Goal: Information Seeking & Learning: Learn about a topic

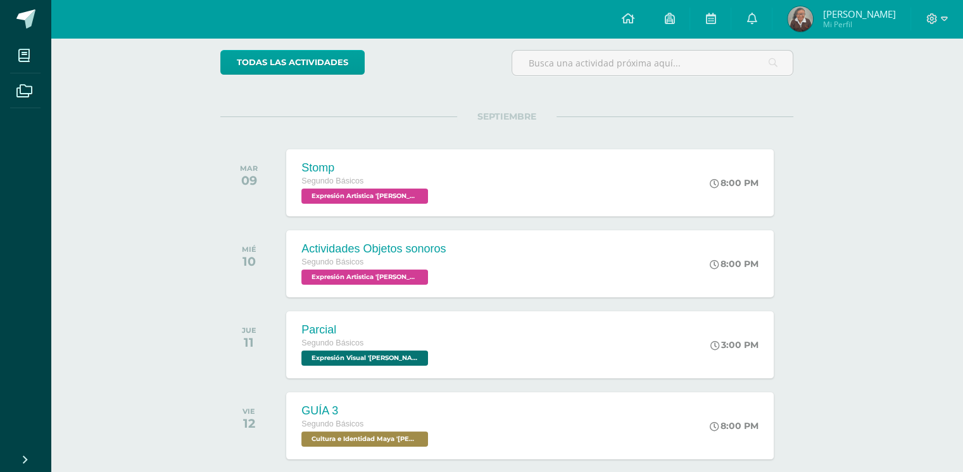
scroll to position [101, 0]
click at [756, 1] on link at bounding box center [751, 19] width 41 height 38
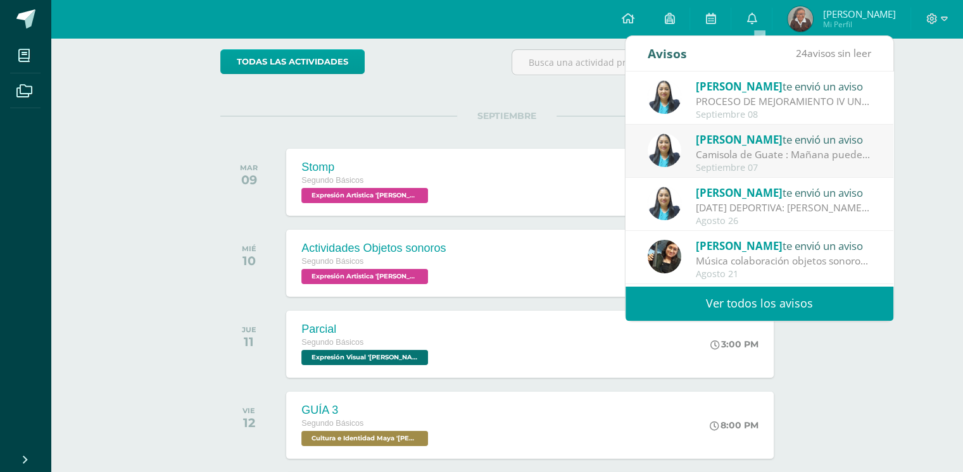
click at [696, 306] on link "Ver todos los avisos" at bounding box center [759, 303] width 268 height 35
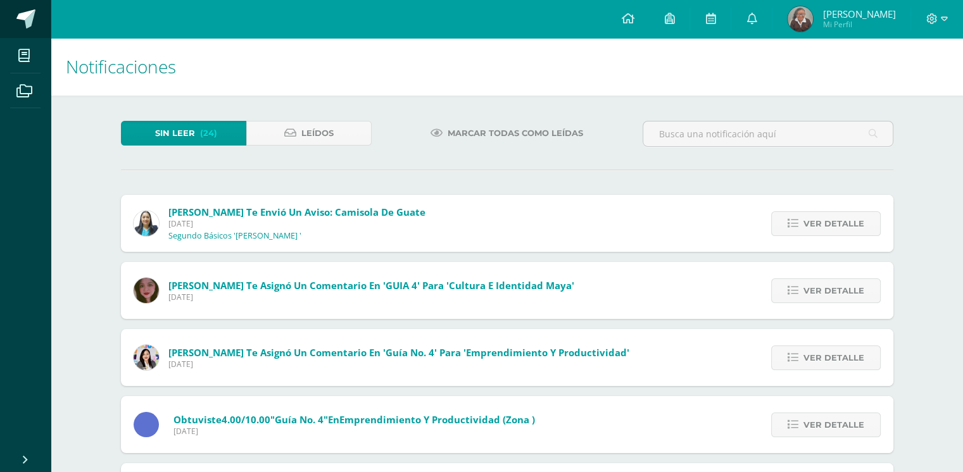
click at [15, 25] on link at bounding box center [25, 19] width 51 height 38
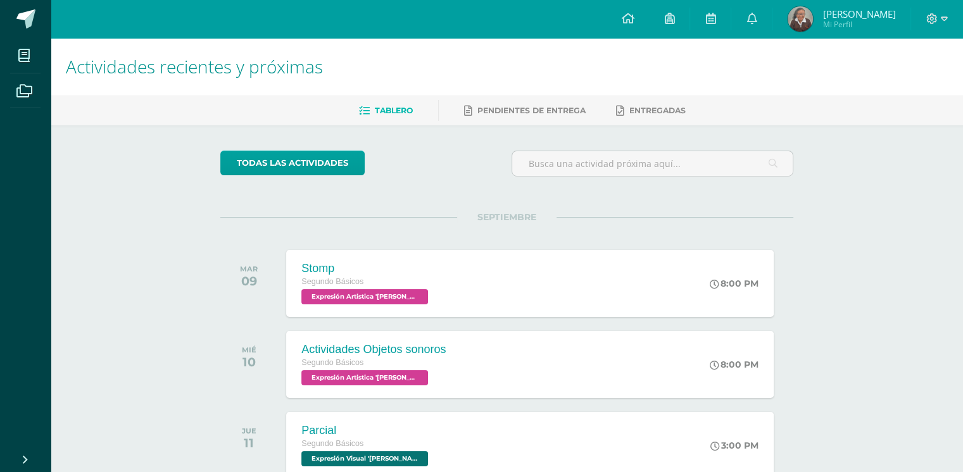
click at [99, 23] on body "Mis cursos Archivos Cerrar panel Computación Robótica Segundo Básicos "Miguel A…" at bounding box center [481, 401] width 963 height 802
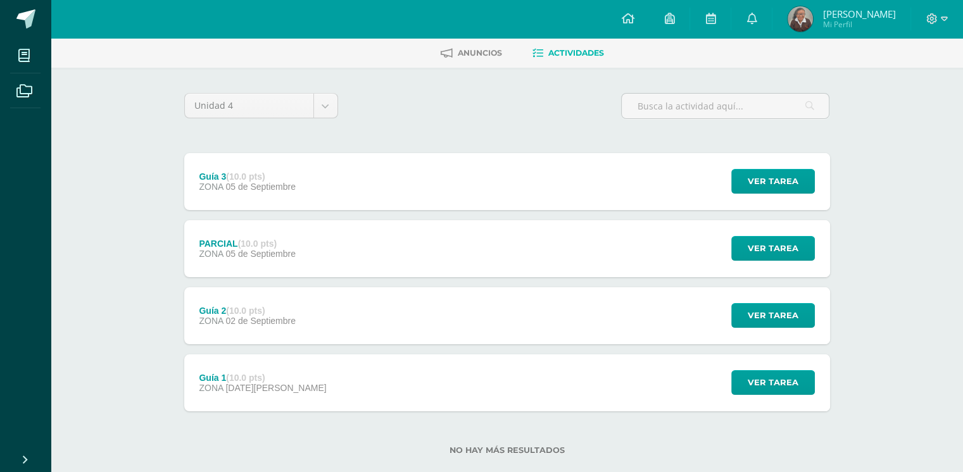
scroll to position [81, 0]
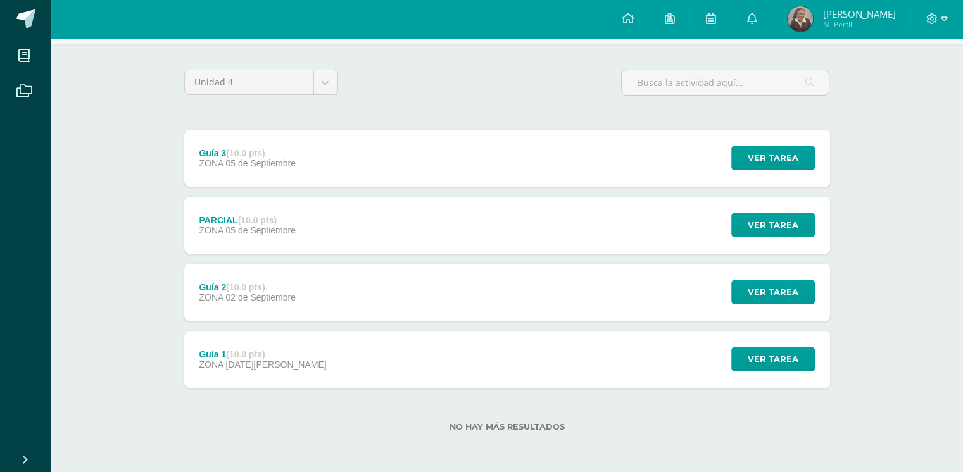
click at [359, 365] on div "Guía 1 (10.0 pts) ZONA 13 de Agosto Ver tarea Guía 1 Computación Robótica Carga…" at bounding box center [507, 359] width 646 height 57
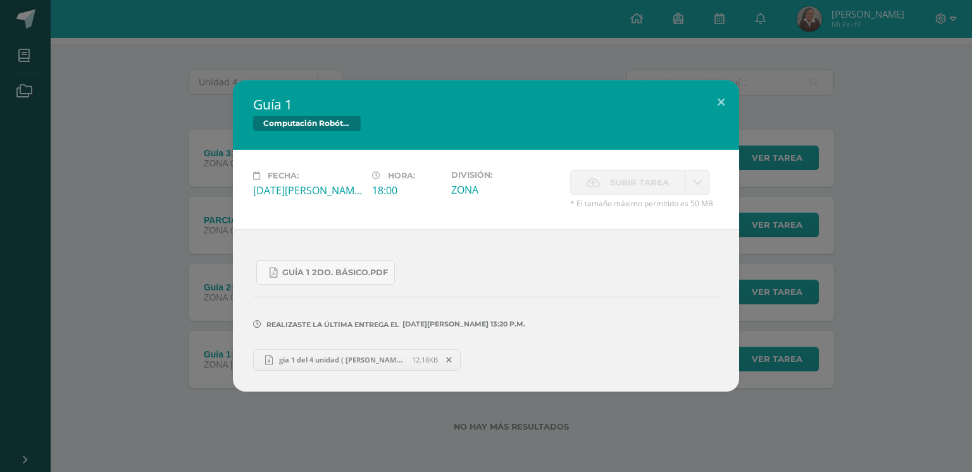
click at [132, 299] on div "Guía 1 Computación Robótica Fecha: Miércoles 13 de Agosto Hora: 18:00 División:…" at bounding box center [486, 235] width 962 height 311
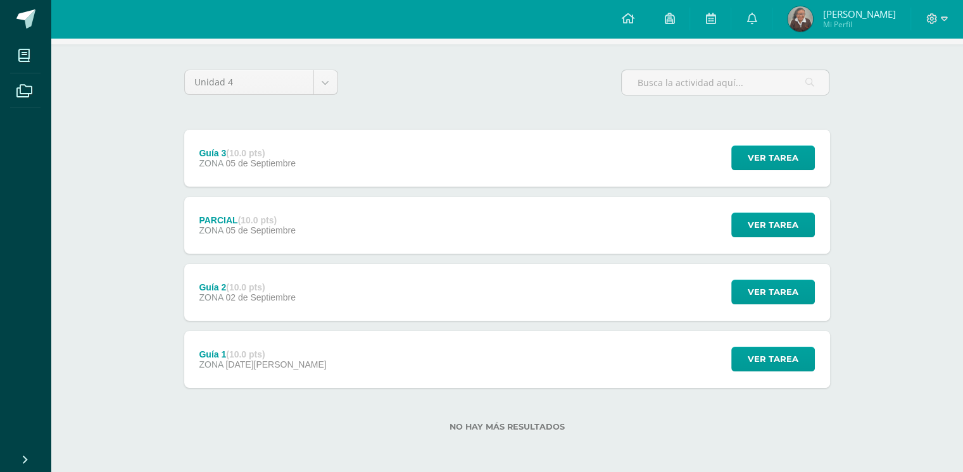
click at [392, 283] on div "Guía 2 (10.0 pts) ZONA 02 de Septiembre Ver tarea Guía 2 Computación Robótica C…" at bounding box center [507, 292] width 646 height 57
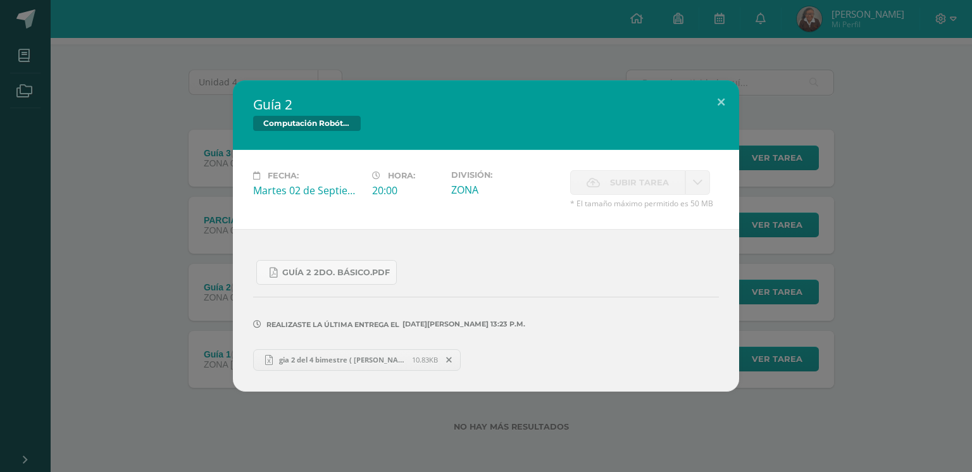
click at [106, 241] on div "Guía 2 Computación Robótica Fecha: Martes 02 de Septiembre Hora: 20:00 División…" at bounding box center [486, 235] width 962 height 311
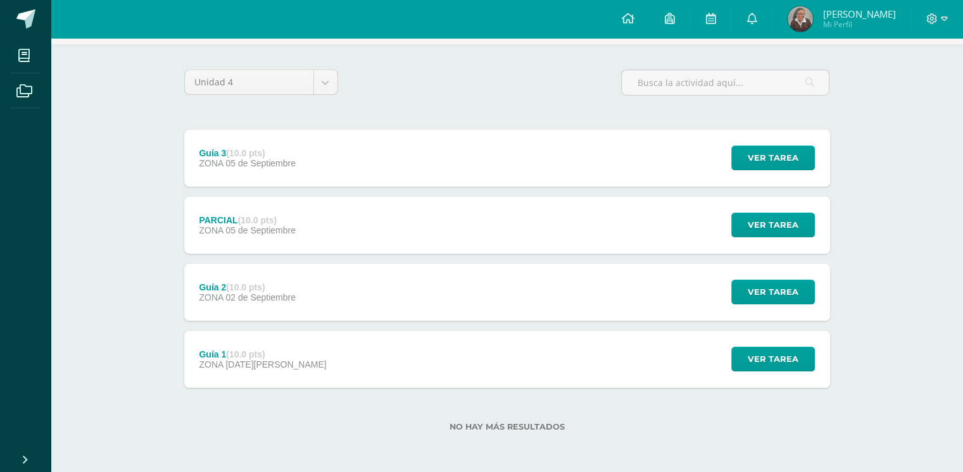
click at [294, 143] on div "Guía 3 (10.0 pts) ZONA 05 de Septiembre" at bounding box center [247, 158] width 127 height 57
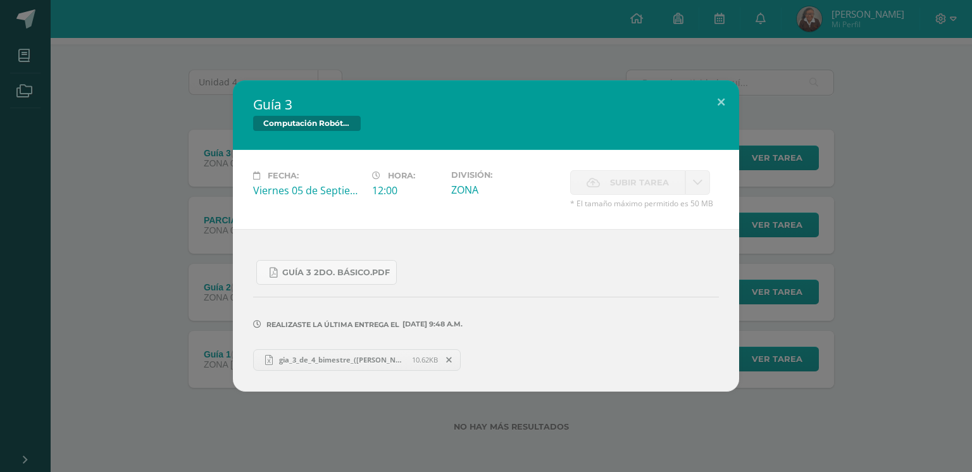
click at [85, 224] on div "Guía 3 Computación Robótica Fecha: Viernes 05 de Septiembre Hora: 12:00 Divisió…" at bounding box center [486, 235] width 962 height 311
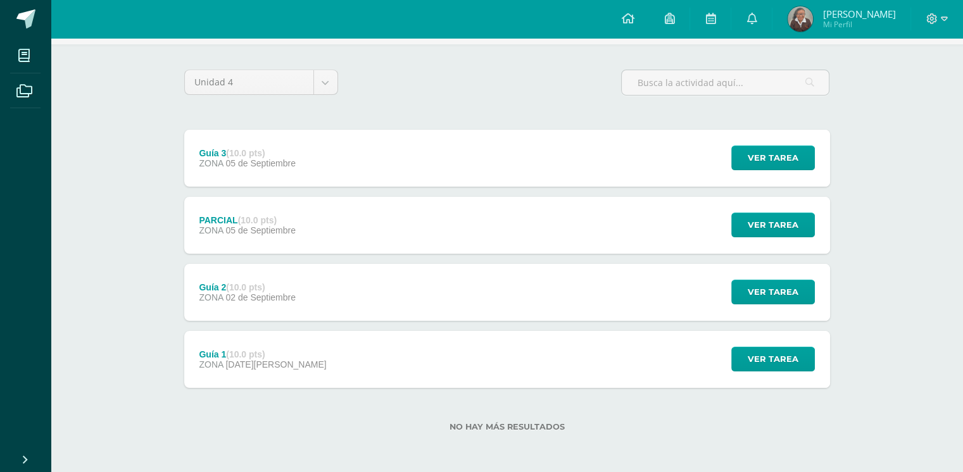
click at [359, 375] on div "Guía 1 (10.0 pts) ZONA 13 de Agosto Ver tarea Guía 1 Computación Robótica Fecha…" at bounding box center [507, 359] width 646 height 57
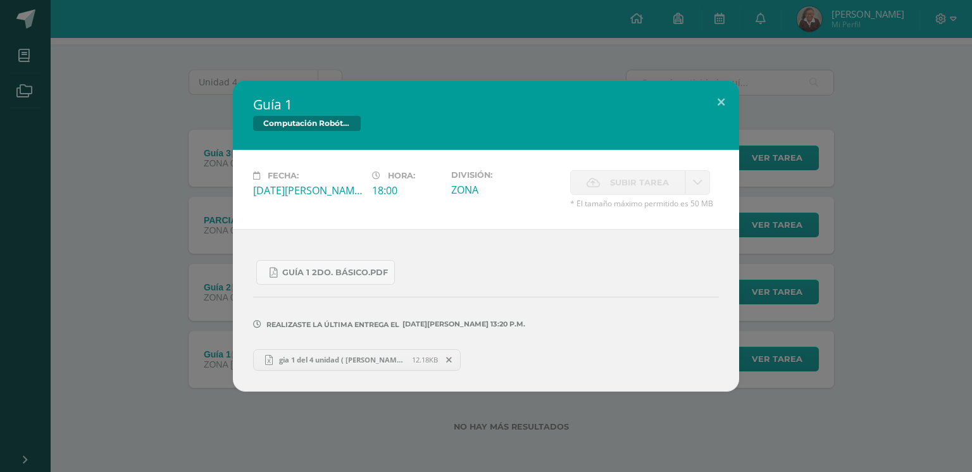
click at [127, 325] on div "Guía 1 Computación Robótica Fecha: Miércoles 13 de Agosto Hora: 18:00 División:…" at bounding box center [486, 235] width 962 height 311
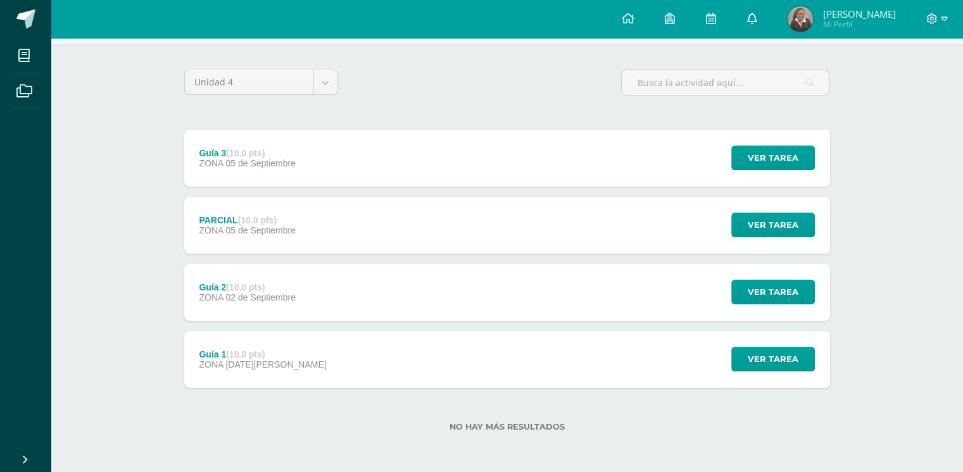
click at [756, 18] on icon at bounding box center [751, 18] width 10 height 11
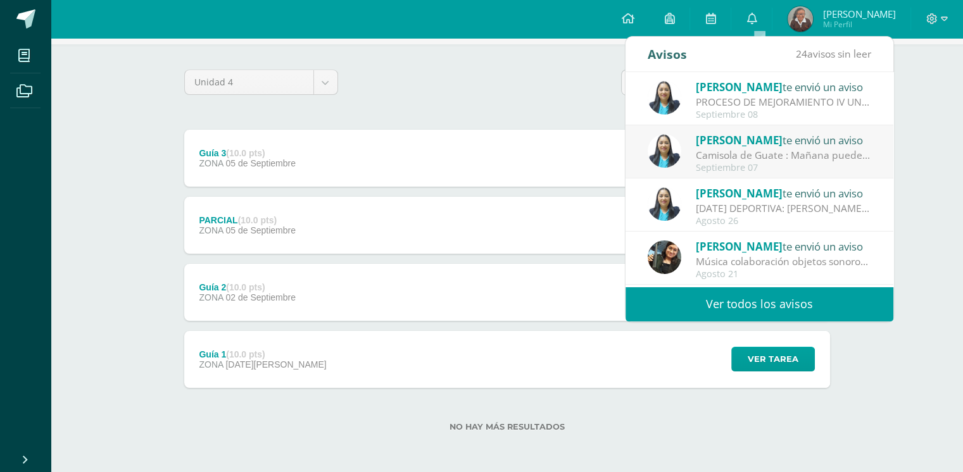
click at [758, 301] on link "Ver todos los avisos" at bounding box center [759, 304] width 268 height 35
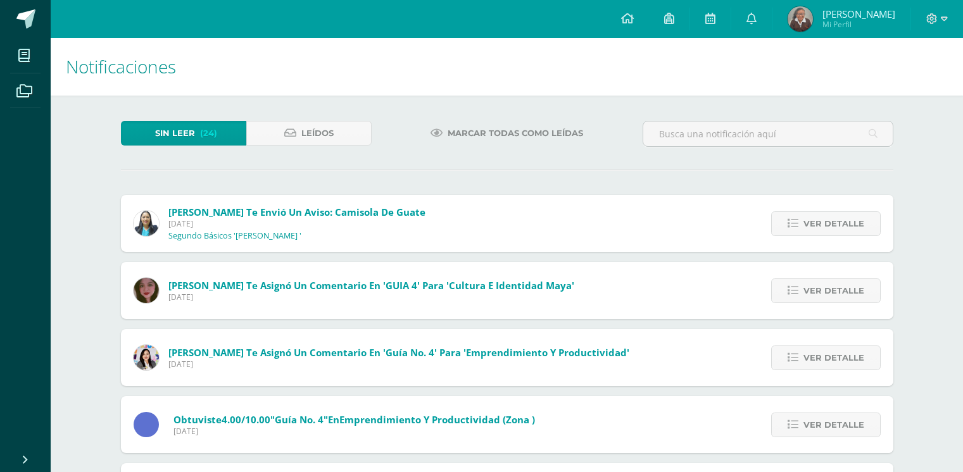
click at [291, 134] on icon at bounding box center [290, 133] width 12 height 11
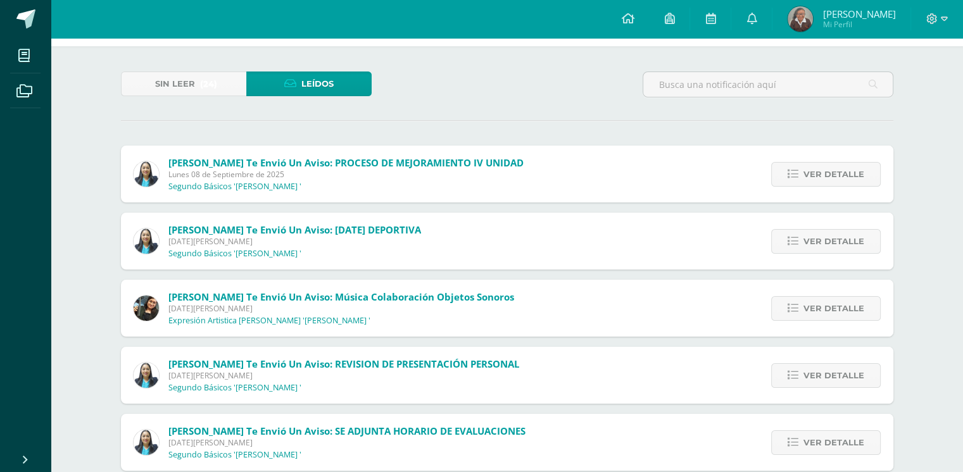
scroll to position [51, 0]
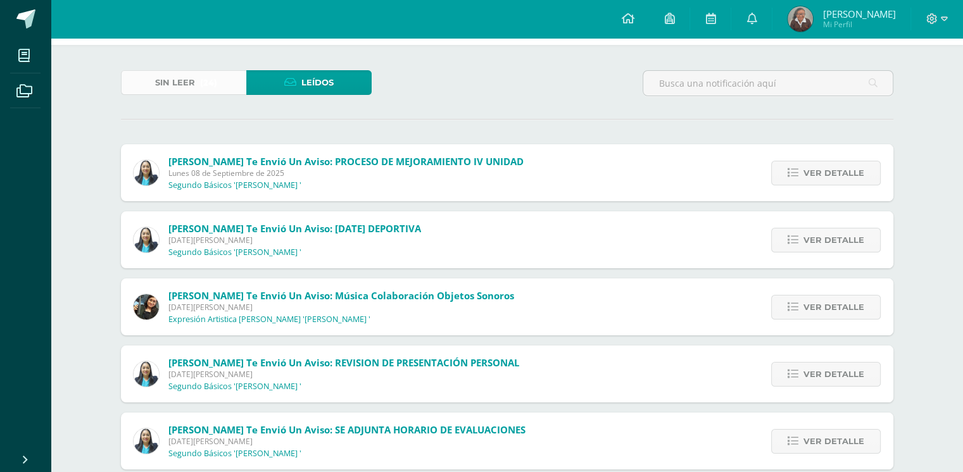
click at [229, 80] on link "Sin leer (24)" at bounding box center [183, 82] width 125 height 25
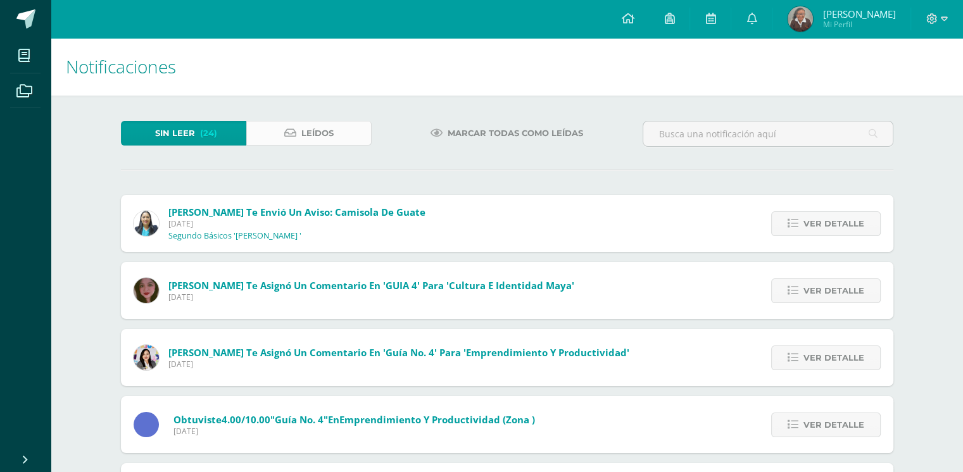
click at [303, 129] on span "Leídos" at bounding box center [317, 133] width 32 height 23
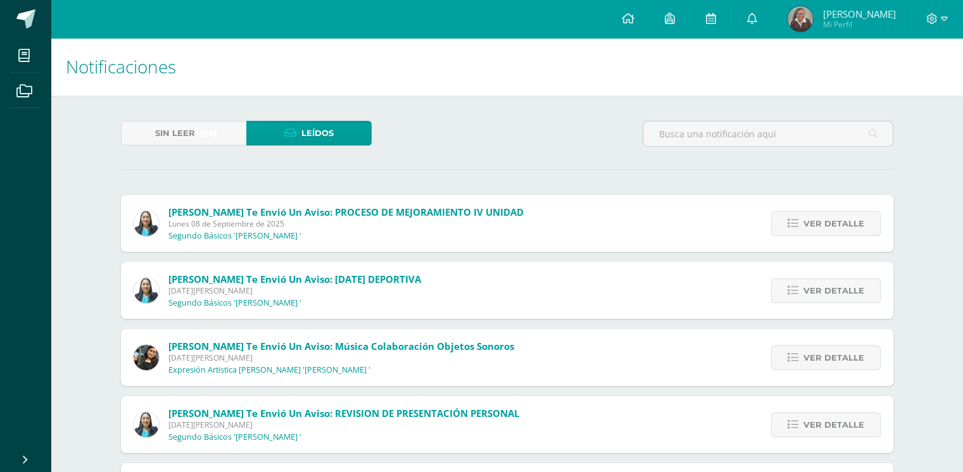
click at [458, 170] on hr at bounding box center [507, 170] width 772 height 1
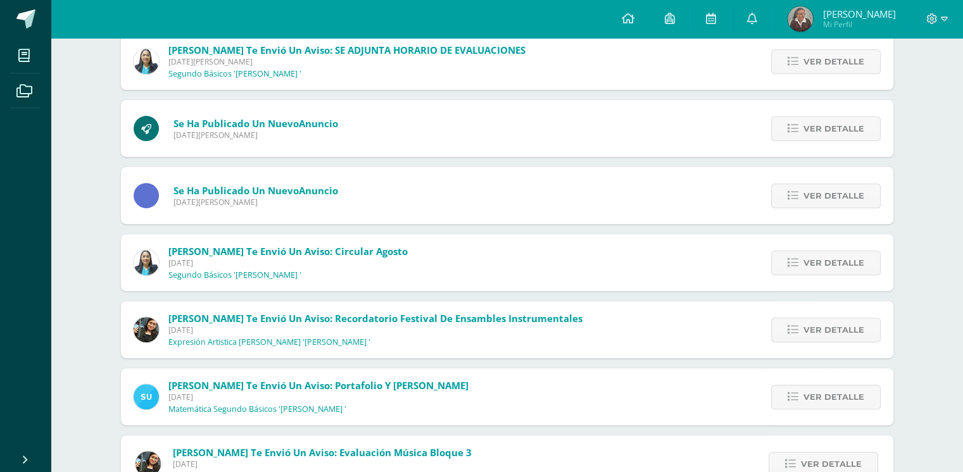
scroll to position [405, 0]
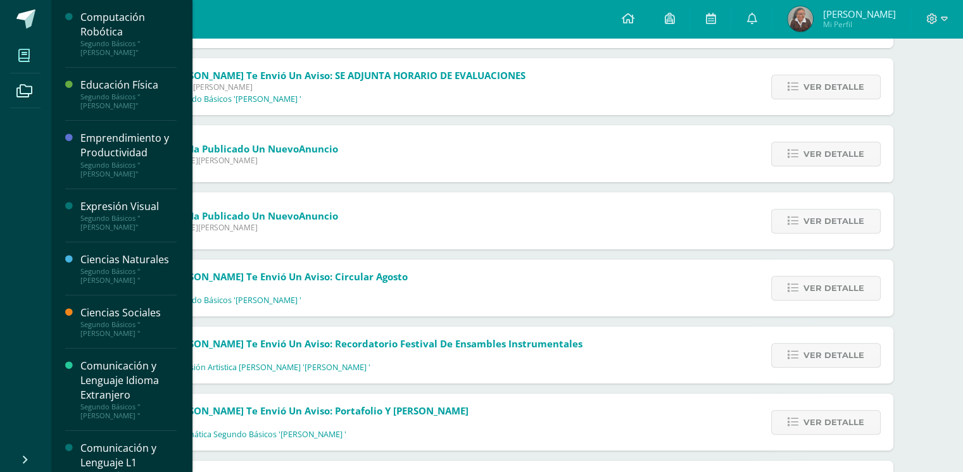
click at [17, 57] on span at bounding box center [24, 55] width 28 height 28
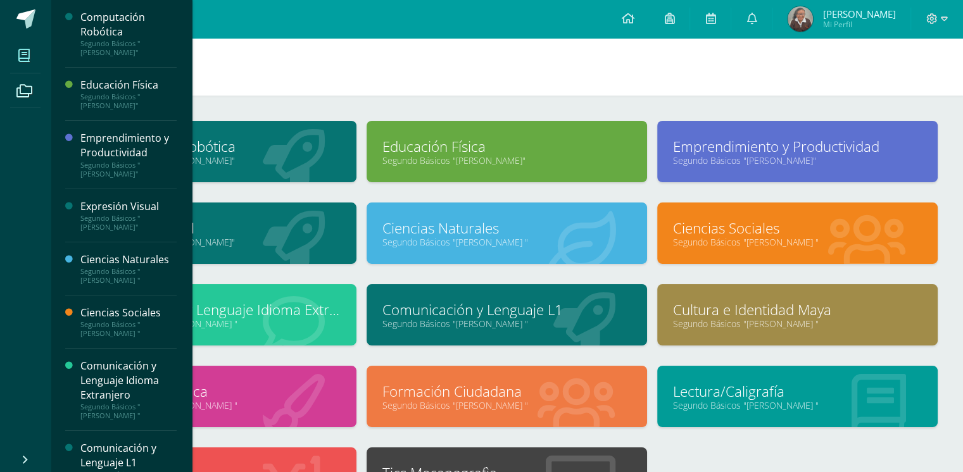
scroll to position [25, 0]
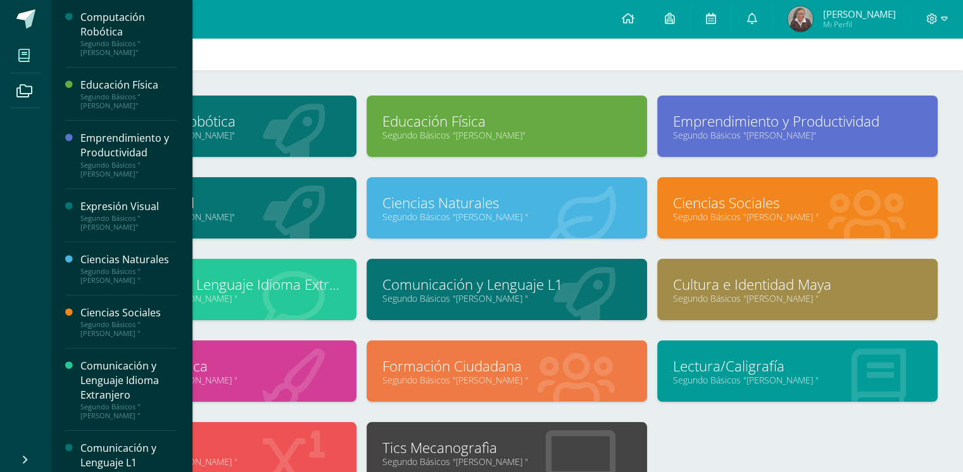
click at [787, 448] on div "Computación Robótica Segundo Básicos "[PERSON_NAME]" Educación Física Segundo B…" at bounding box center [507, 300] width 872 height 408
click at [403, 44] on h1 "Mis cursos" at bounding box center [507, 42] width 882 height 58
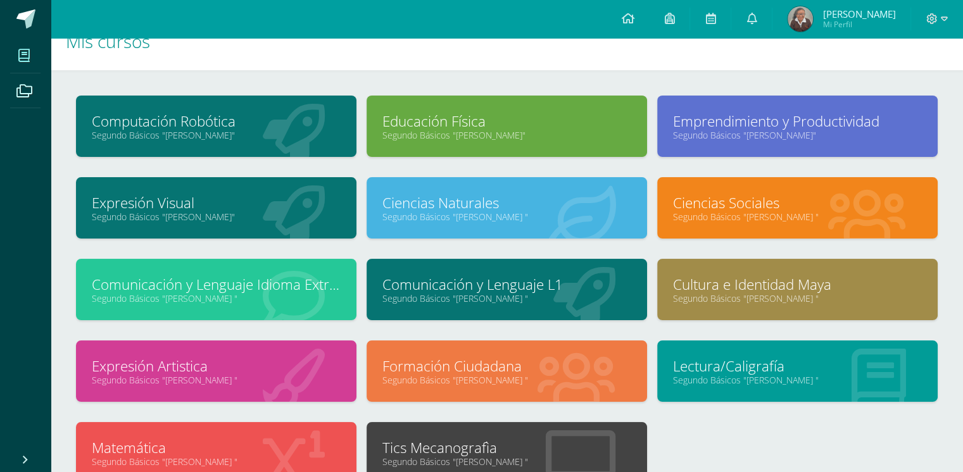
click at [20, 51] on icon at bounding box center [23, 55] width 11 height 13
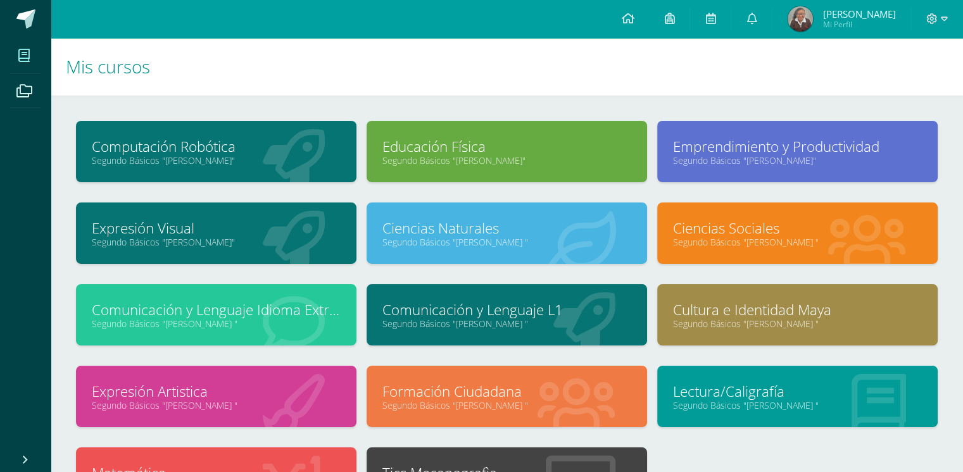
click at [710, 160] on link "Segundo Básicos "[PERSON_NAME]"" at bounding box center [797, 160] width 249 height 12
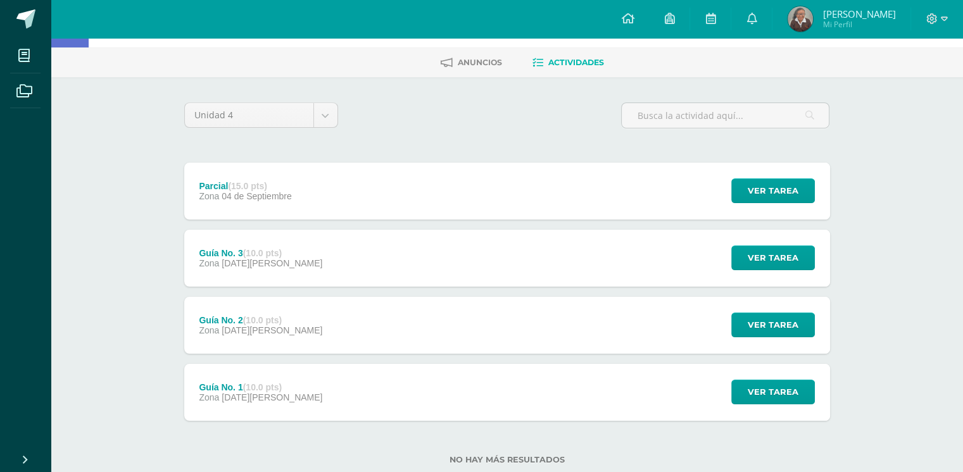
scroll to position [51, 0]
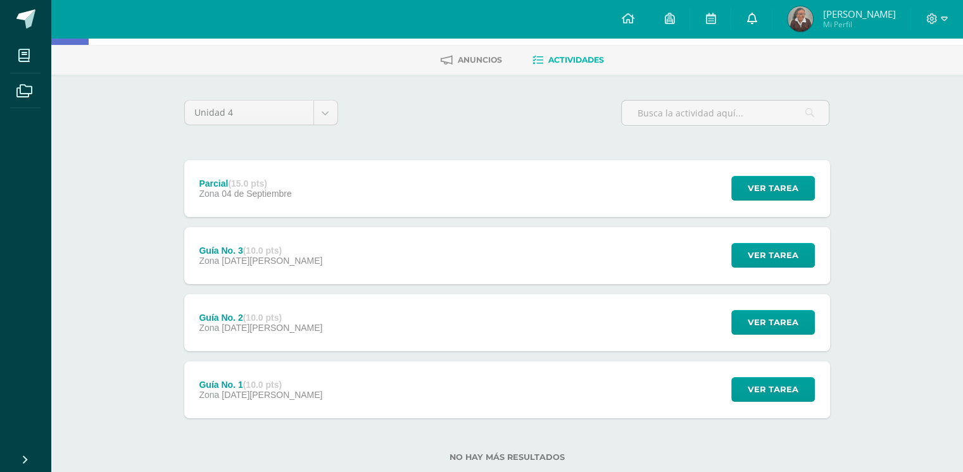
click at [754, 34] on link at bounding box center [751, 19] width 41 height 38
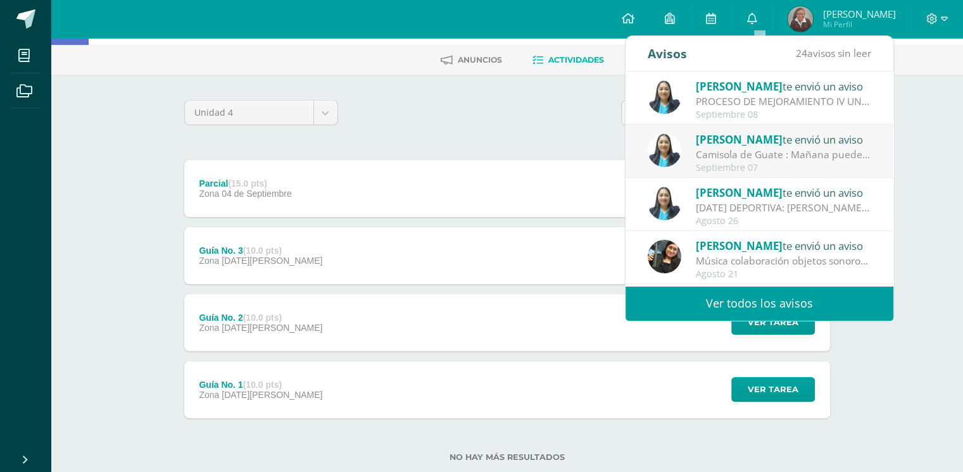
click at [717, 306] on link "Ver todos los avisos" at bounding box center [759, 303] width 268 height 35
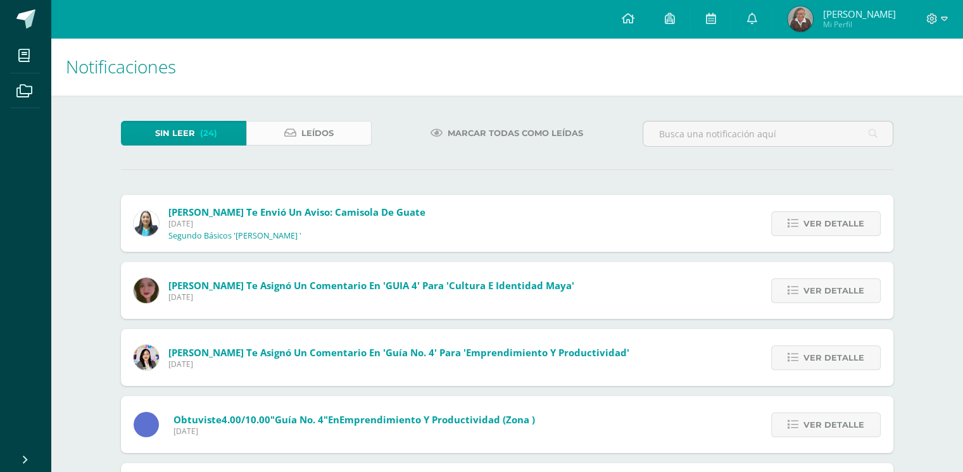
click at [332, 126] on span "Leídos" at bounding box center [317, 133] width 32 height 23
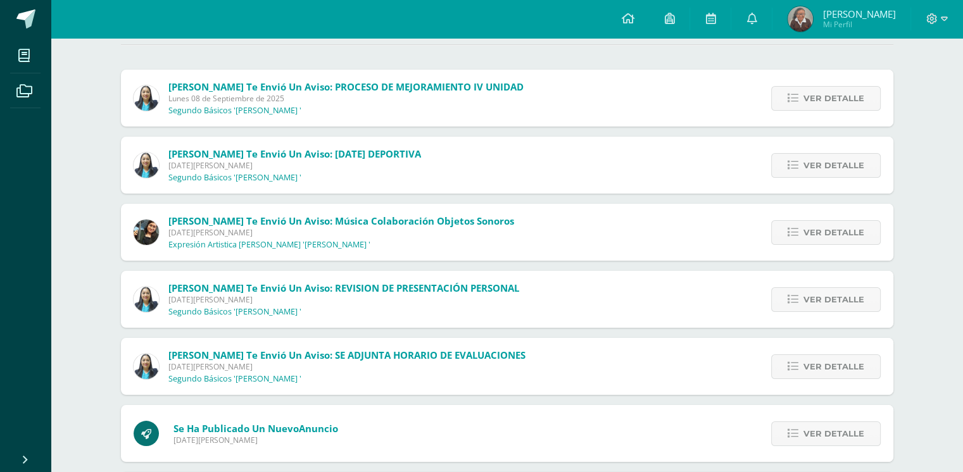
scroll to position [100, 0]
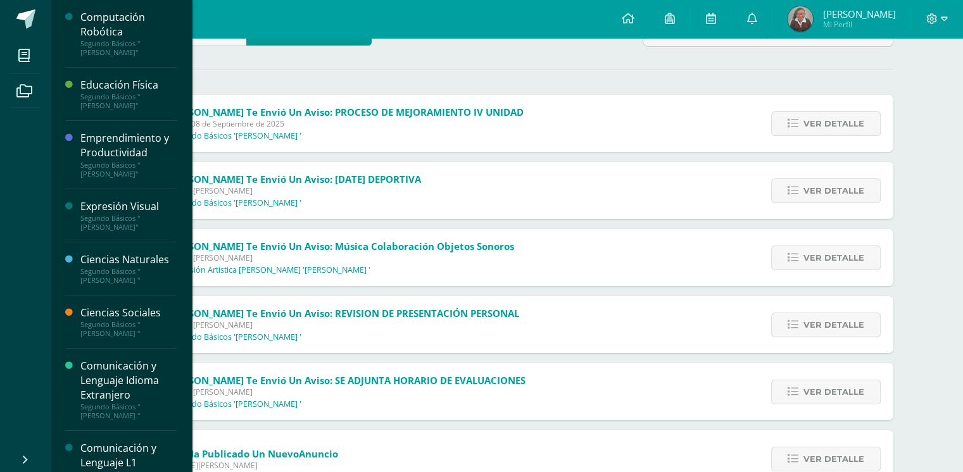
click at [127, 36] on div "Computación Robótica" at bounding box center [128, 24] width 96 height 29
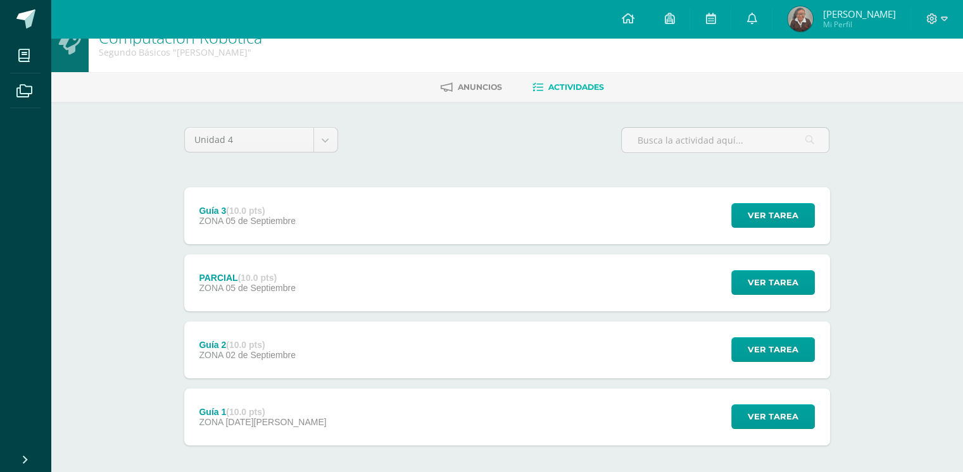
click at [80, 301] on div "Computación Robótica Segundo Básicos "[PERSON_NAME]" [GEOGRAPHIC_DATA] Activida…" at bounding box center [507, 272] width 912 height 515
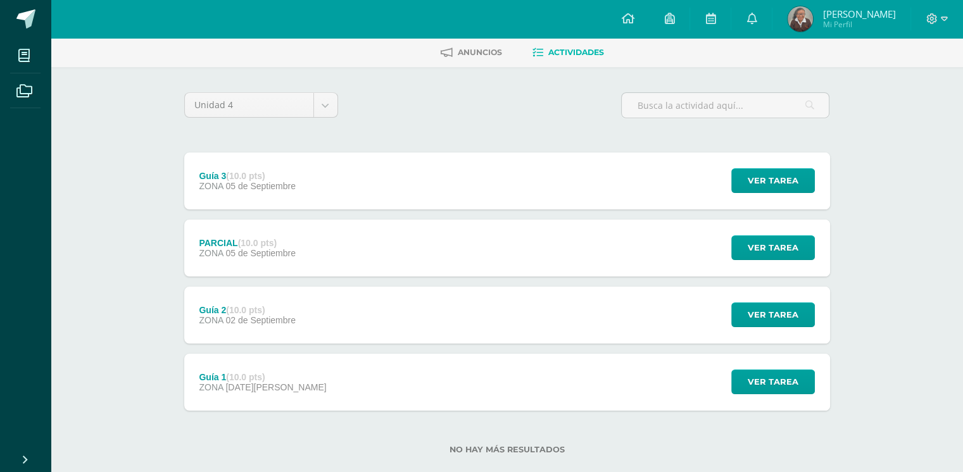
scroll to position [81, 0]
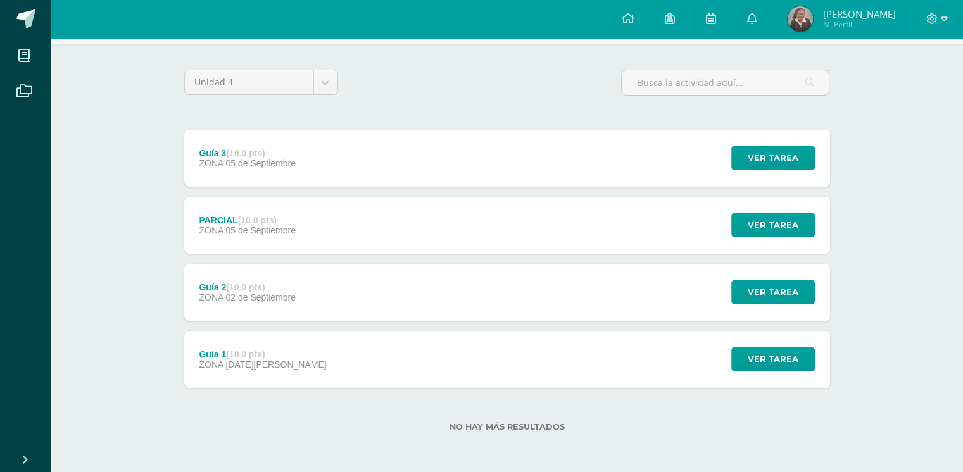
click at [342, 363] on div "Guía 1 (10.0 pts) ZONA [DATE][PERSON_NAME] Ver tarea Guía 1 Computación Robótic…" at bounding box center [507, 359] width 646 height 57
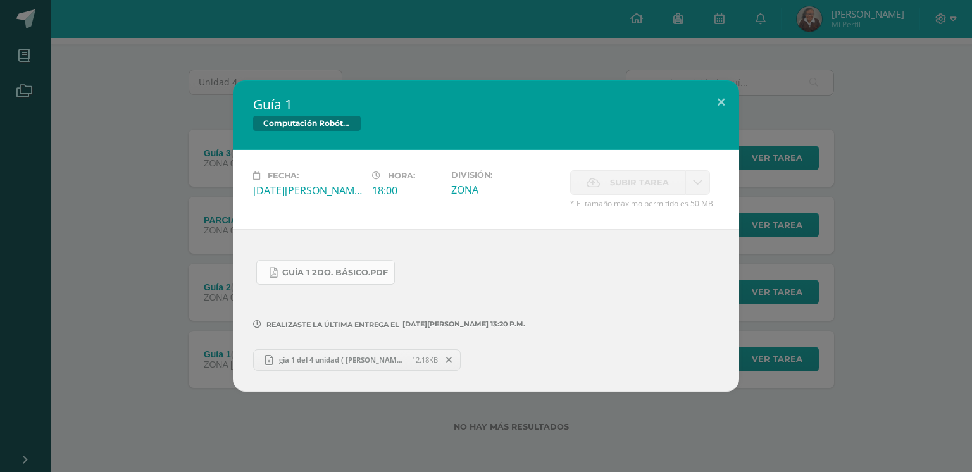
click at [311, 277] on span "Guía 1 2do. Básico.pdf" at bounding box center [335, 273] width 106 height 10
click at [139, 432] on div "Guía 1 Computación Robótica Fecha: [DATE][PERSON_NAME] Hora: 18:00 División: ZO…" at bounding box center [486, 236] width 972 height 472
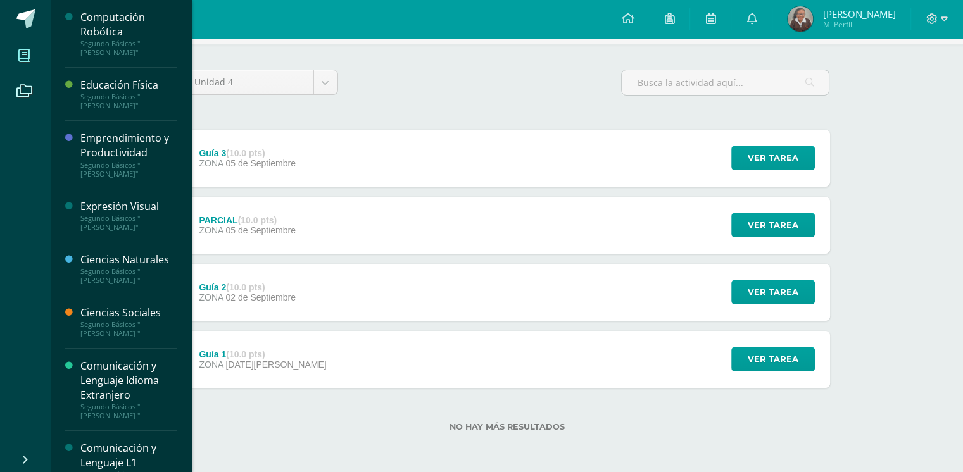
click at [22, 52] on icon at bounding box center [23, 55] width 11 height 13
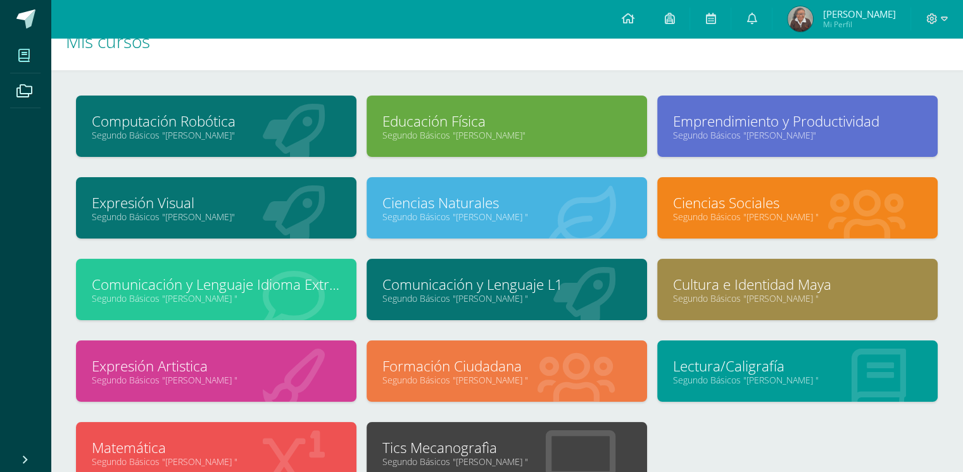
scroll to position [51, 0]
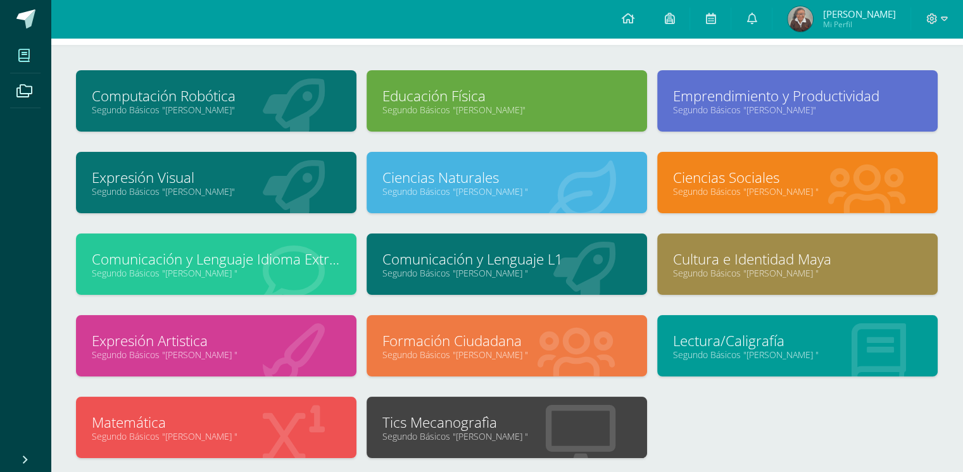
click at [170, 434] on link "Segundo Básicos "Miguel Angel "" at bounding box center [216, 436] width 249 height 12
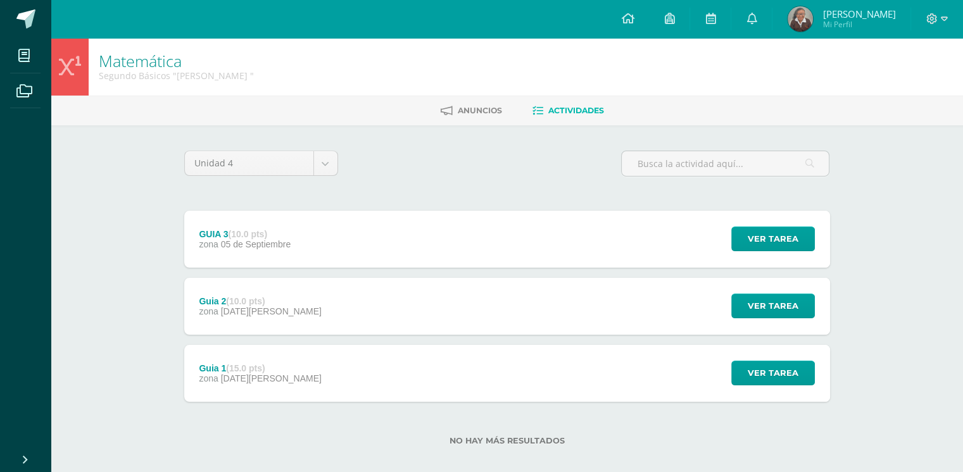
click at [220, 389] on div "Guia 1 (15.0 pts) zona [DATE][PERSON_NAME]" at bounding box center [260, 373] width 153 height 57
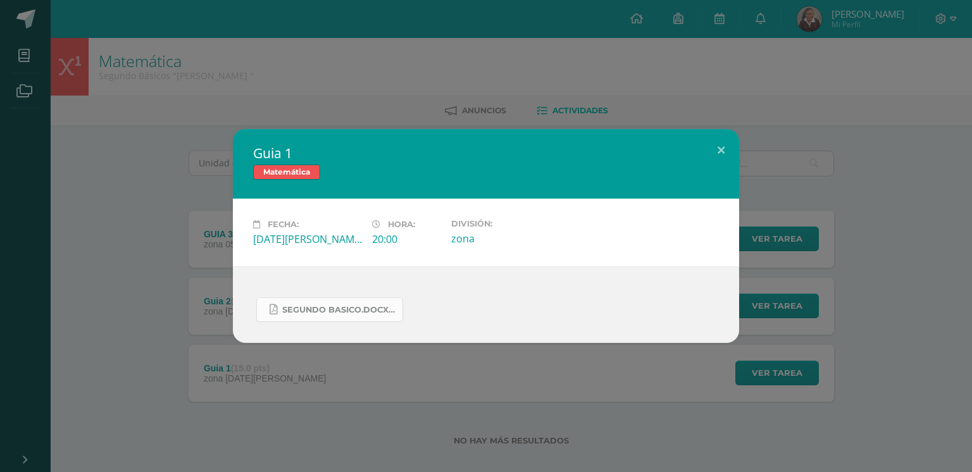
click at [358, 308] on span "SEGUNDO BASICO.docx.pdf" at bounding box center [339, 310] width 114 height 10
click at [134, 144] on div "Guia 1 Matemática Fecha: [DATE][PERSON_NAME] Hora: 20:00 División: zona" at bounding box center [486, 236] width 962 height 214
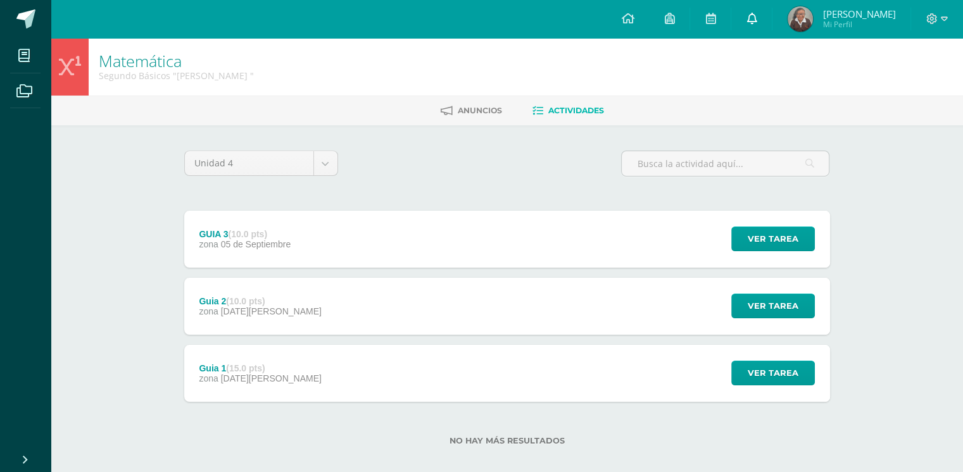
click at [765, 26] on link at bounding box center [751, 19] width 41 height 38
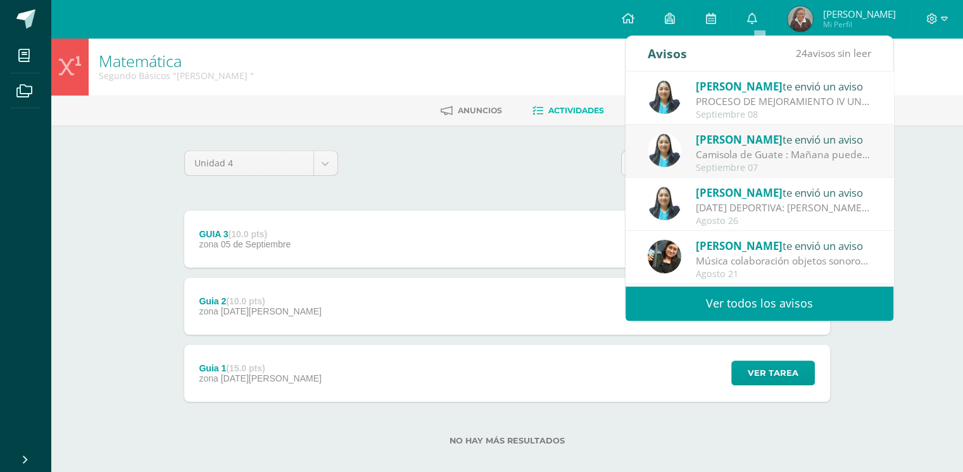
click at [763, 93] on div "Dina Cabrera te envió un aviso" at bounding box center [784, 86] width 176 height 16
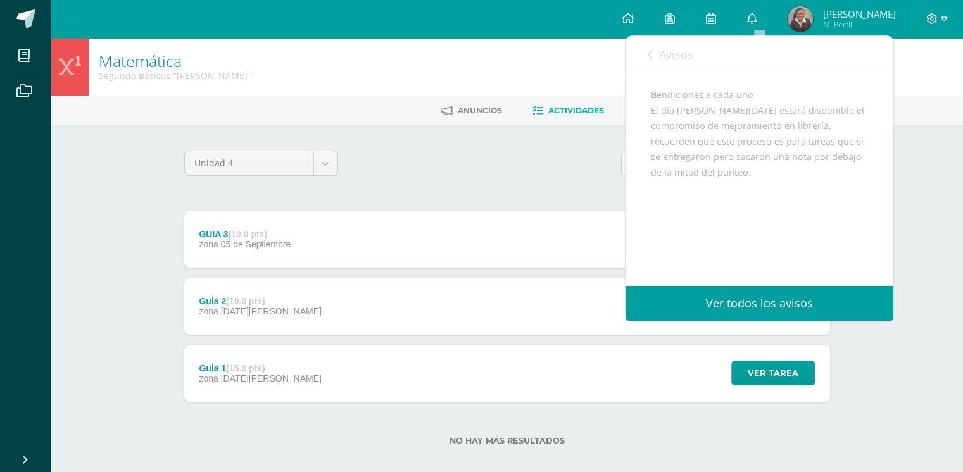
scroll to position [129, 0]
click at [643, 53] on div "Avisos 24 avisos sin leer Avisos" at bounding box center [759, 53] width 268 height 35
click at [651, 55] on icon at bounding box center [650, 54] width 5 height 10
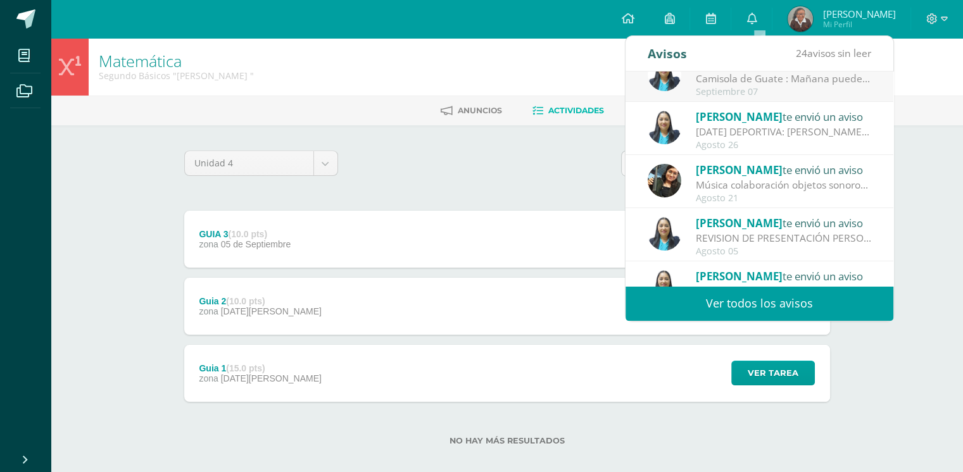
click at [695, 322] on div "Guia 2 (10.0 pts) zona 29 de Agosto Ver tarea Guia 2 Matemática Cargando conten…" at bounding box center [507, 306] width 646 height 57
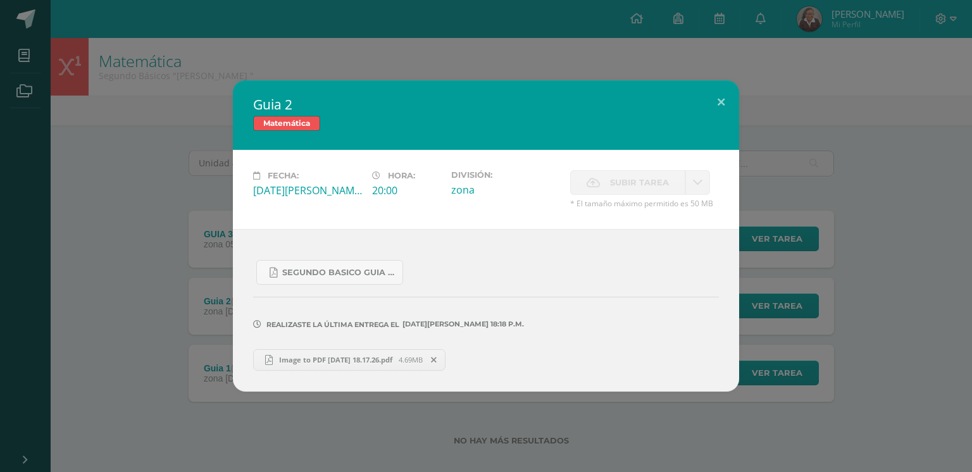
click at [185, 221] on div "Guia 2 Matemática Fecha: Viernes 29 de Agosto Hora: 20:00 División: zona" at bounding box center [486, 235] width 962 height 311
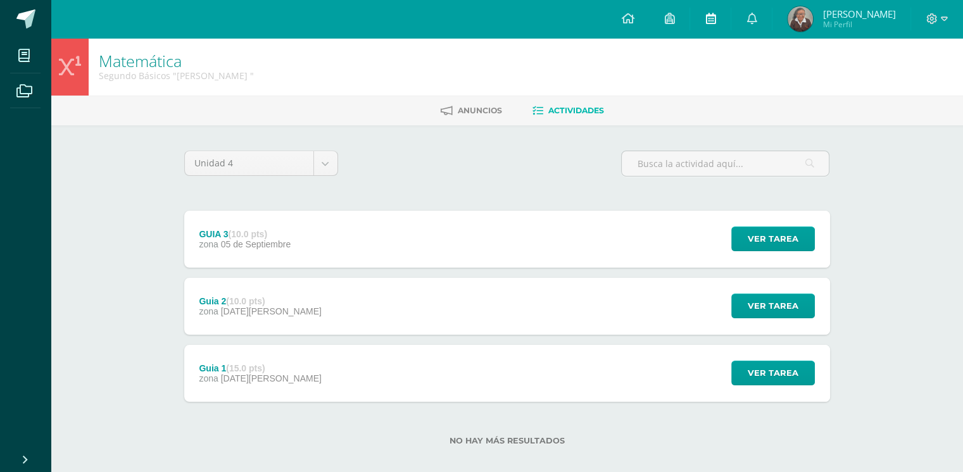
click at [731, 26] on link at bounding box center [710, 19] width 41 height 38
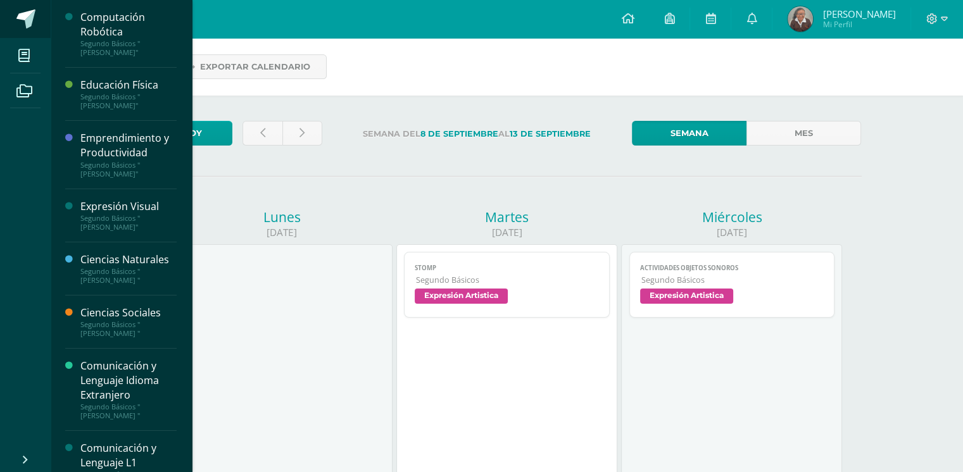
click at [25, 20] on span at bounding box center [25, 18] width 19 height 19
